Goal: Information Seeking & Learning: Learn about a topic

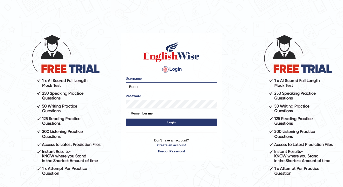
click at [128, 113] on input "Remember me" at bounding box center [127, 113] width 3 height 3
checkbox input "true"
click at [170, 118] on button "Login" at bounding box center [172, 122] width 92 height 8
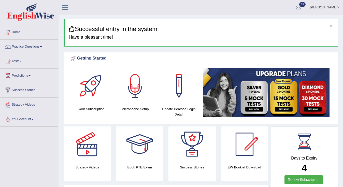
click at [24, 63] on link "Tests" at bounding box center [29, 60] width 58 height 13
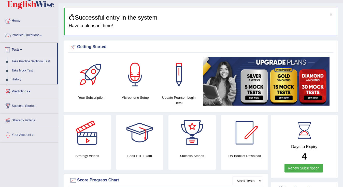
scroll to position [11, 0]
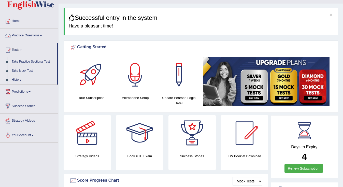
click at [43, 36] on link "Practice Questions" at bounding box center [29, 34] width 58 height 13
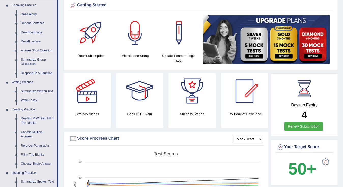
scroll to position [70, 0]
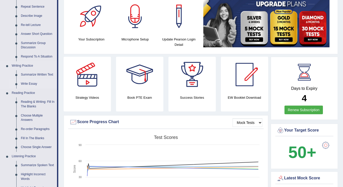
click at [32, 83] on link "Write Essay" at bounding box center [38, 83] width 38 height 9
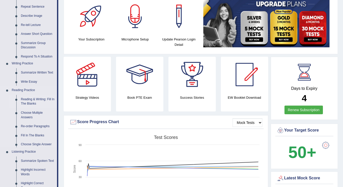
click at [34, 105] on link "Reading & Writing: Fill In The Blanks" at bounding box center [38, 101] width 38 height 13
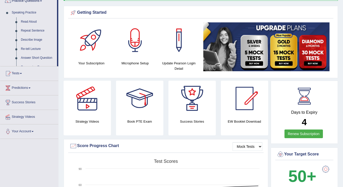
scroll to position [13, 0]
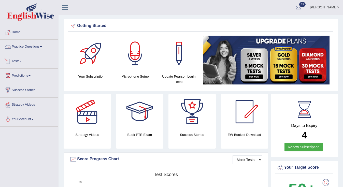
click at [22, 61] on span at bounding box center [21, 61] width 2 height 1
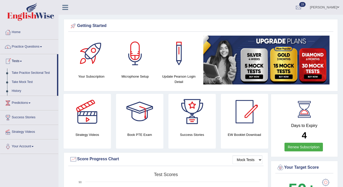
scroll to position [13, 0]
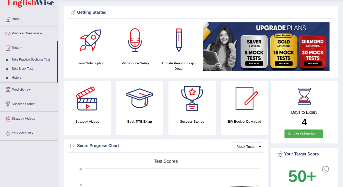
click at [45, 33] on link "Practice Questions" at bounding box center [29, 32] width 58 height 13
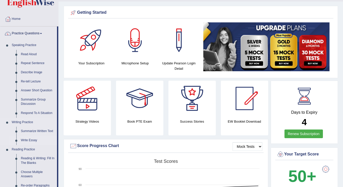
click at [31, 140] on link "Write Essay" at bounding box center [38, 140] width 38 height 9
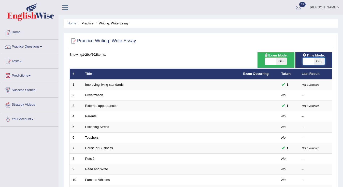
click at [311, 62] on span at bounding box center [307, 61] width 11 height 7
checkbox input "true"
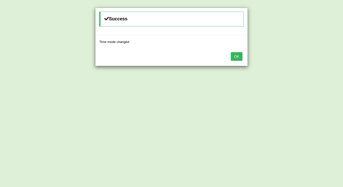
click at [310, 62] on div "Success Time mode changed OK" at bounding box center [171, 93] width 343 height 187
click at [236, 57] on button "OK" at bounding box center [237, 56] width 12 height 9
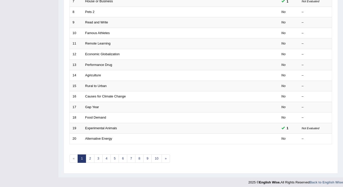
scroll to position [146, 0]
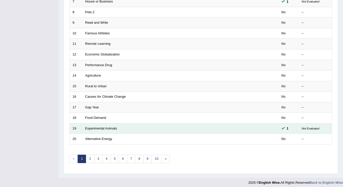
click at [309, 127] on small "Not Evaluated" at bounding box center [310, 128] width 18 height 3
click at [114, 126] on link "Experimental Animals" at bounding box center [101, 128] width 32 height 4
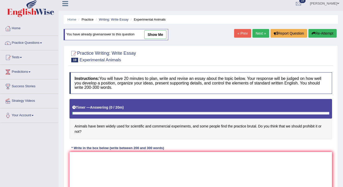
scroll to position [4, 0]
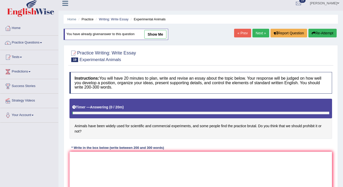
click at [159, 35] on link "show me" at bounding box center [155, 34] width 22 height 9
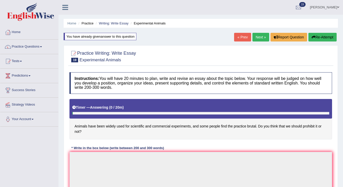
scroll to position [0, 0]
click at [238, 35] on link "« Prev" at bounding box center [242, 37] width 17 height 9
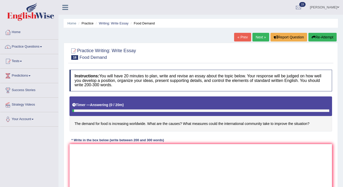
click at [254, 37] on link "Next »" at bounding box center [260, 37] width 17 height 9
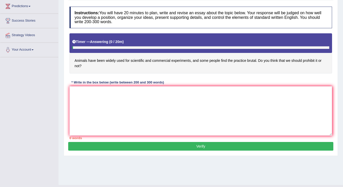
scroll to position [58, 0]
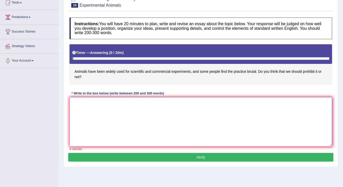
click at [79, 104] on textarea at bounding box center [200, 121] width 262 height 49
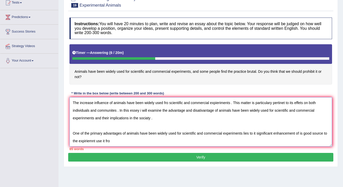
click at [82, 142] on textarea "The increase influence of animals have been widely used fro scientific and comm…" at bounding box center [200, 121] width 262 height 49
click at [132, 141] on textarea "The increase influence of animals have been widely used fro scientific and comm…" at bounding box center [200, 121] width 262 height 49
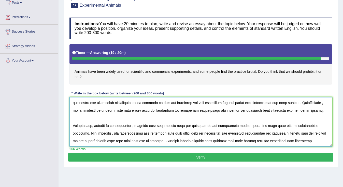
scroll to position [65, 0]
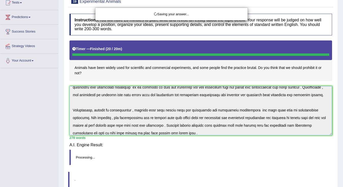
type textarea "The increase influence of animals have been widely used fro scientific and comm…"
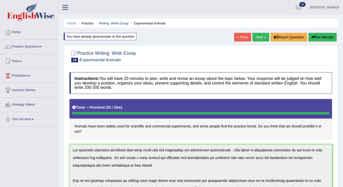
scroll to position [0, 0]
click at [25, 61] on link "Tests" at bounding box center [29, 60] width 58 height 13
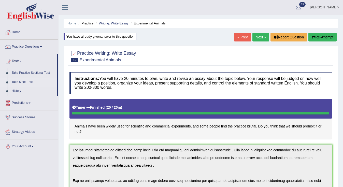
click at [24, 82] on link "Take Mock Test" at bounding box center [33, 82] width 48 height 9
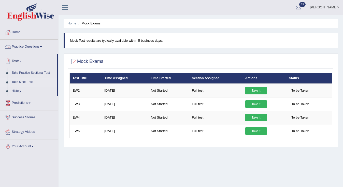
click at [42, 46] on span at bounding box center [41, 46] width 2 height 1
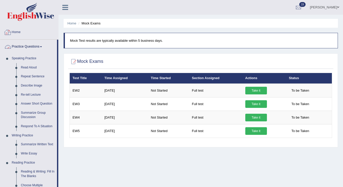
click at [17, 32] on link "Home" at bounding box center [29, 31] width 58 height 13
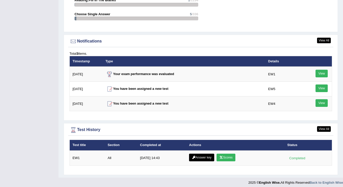
scroll to position [583, 0]
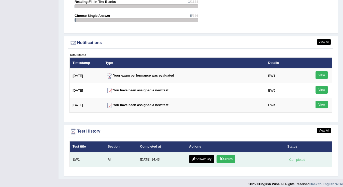
click at [223, 158] on link "Scores" at bounding box center [225, 159] width 19 height 8
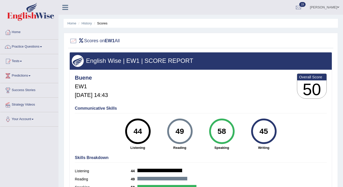
click at [137, 132] on div "44" at bounding box center [137, 130] width 19 height 21
click at [37, 92] on link "Success Stories" at bounding box center [29, 89] width 58 height 13
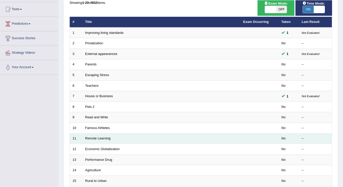
scroll to position [55, 0]
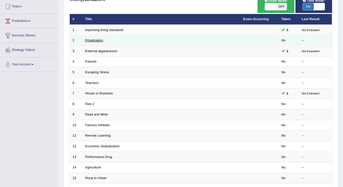
click at [92, 40] on link "Privatization" at bounding box center [94, 40] width 18 height 4
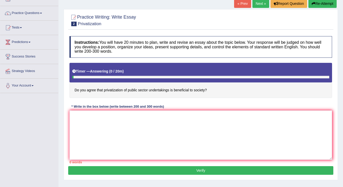
scroll to position [36, 0]
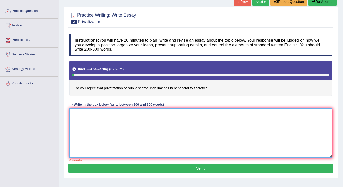
click at [86, 115] on textarea at bounding box center [200, 132] width 262 height 49
type textarea "t"
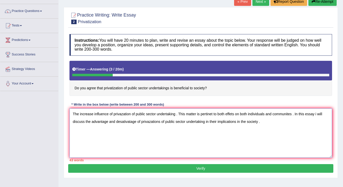
click at [208, 121] on textarea "The increase influence of privazation of public sector undertaking . This matte…" at bounding box center [200, 132] width 262 height 49
click at [244, 121] on textarea "The increase influence of privazation of public sector undertaking . This matte…" at bounding box center [200, 132] width 262 height 49
click at [308, 119] on textarea "The increase influence of privazation of public sector undertaking . This matte…" at bounding box center [200, 132] width 262 height 49
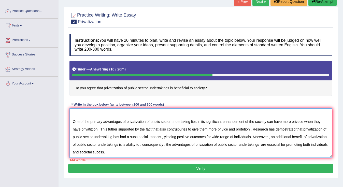
scroll to position [27, 0]
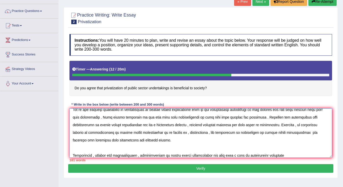
click at [272, 155] on textarea at bounding box center [200, 132] width 262 height 49
click at [282, 158] on div "161 words" at bounding box center [200, 160] width 262 height 5
click at [281, 155] on textarea at bounding box center [200, 132] width 262 height 49
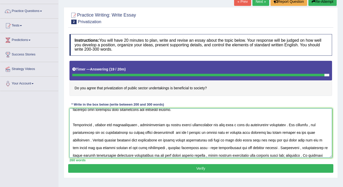
scroll to position [69, 0]
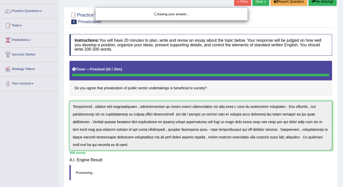
type textarea "The increase influence of privazation of public sector undertaking . This matte…"
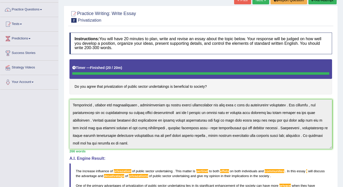
scroll to position [24, 0]
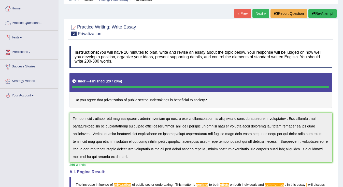
click at [22, 38] on span at bounding box center [21, 37] width 2 height 1
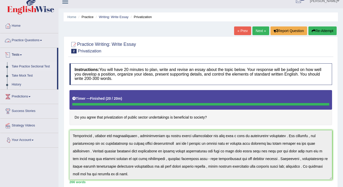
scroll to position [0, 0]
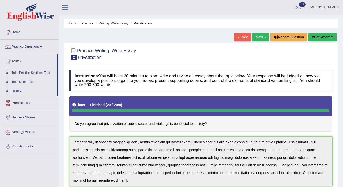
click at [42, 46] on link "Practice Questions" at bounding box center [29, 46] width 58 height 13
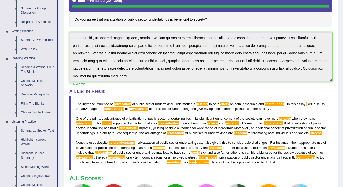
scroll to position [64, 0]
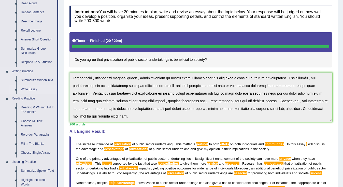
click at [26, 88] on link "Write Essay" at bounding box center [38, 89] width 38 height 9
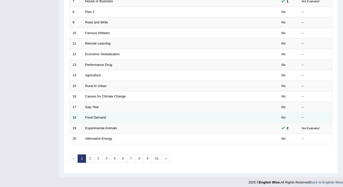
scroll to position [146, 0]
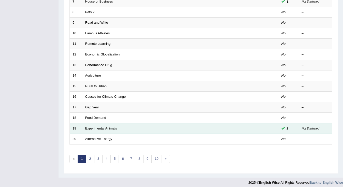
click at [105, 126] on link "Experimental Animals" at bounding box center [101, 128] width 32 height 4
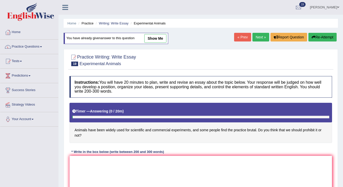
click at [156, 40] on link "show me" at bounding box center [155, 38] width 22 height 9
type textarea "The increase influence of animals have been widely used fro scientific and comm…"
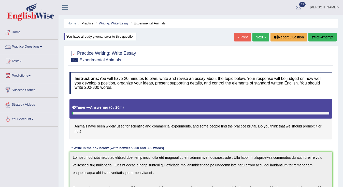
click at [44, 48] on link "Practice Questions" at bounding box center [29, 46] width 58 height 13
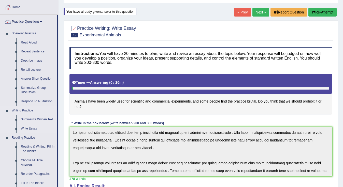
scroll to position [25, 0]
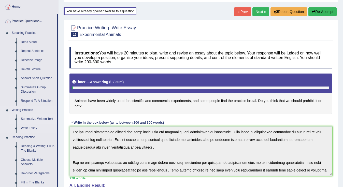
click at [41, 116] on link "Summarize Written Text" at bounding box center [38, 118] width 38 height 9
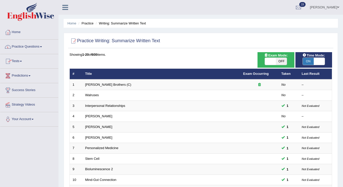
click at [42, 46] on span at bounding box center [41, 46] width 2 height 1
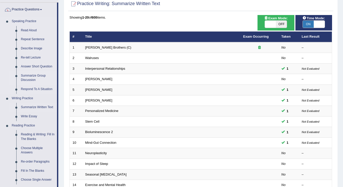
scroll to position [38, 0]
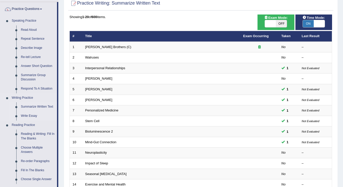
click at [30, 114] on link "Write Essay" at bounding box center [38, 115] width 38 height 9
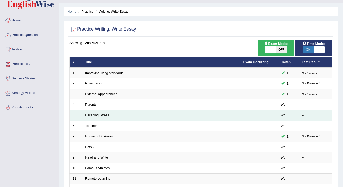
scroll to position [16, 0]
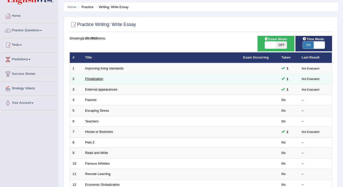
click at [97, 78] on link "Privatization" at bounding box center [94, 79] width 18 height 4
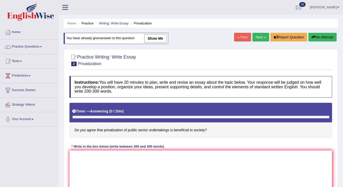
click at [153, 39] on link "show me" at bounding box center [155, 38] width 22 height 9
type textarea "The increase influence of privazation of public sector undertaking . This matte…"
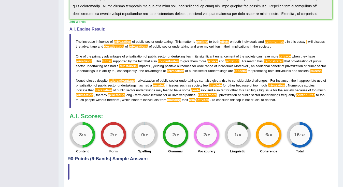
scroll to position [179, 0]
